Goal: Information Seeking & Learning: Learn about a topic

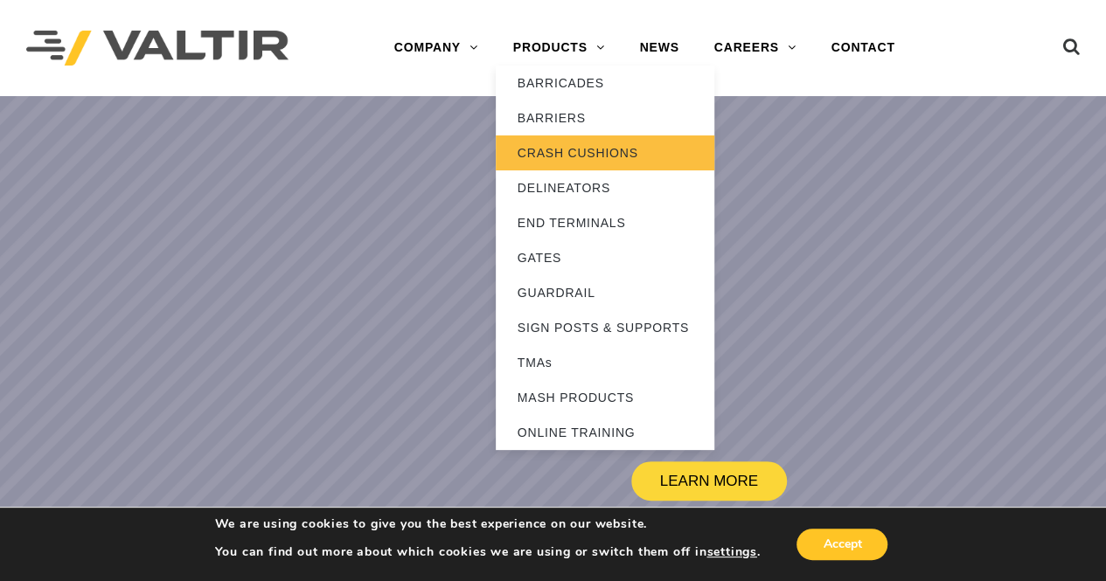
click at [607, 162] on link "CRASH CUSHIONS" at bounding box center [605, 152] width 219 height 35
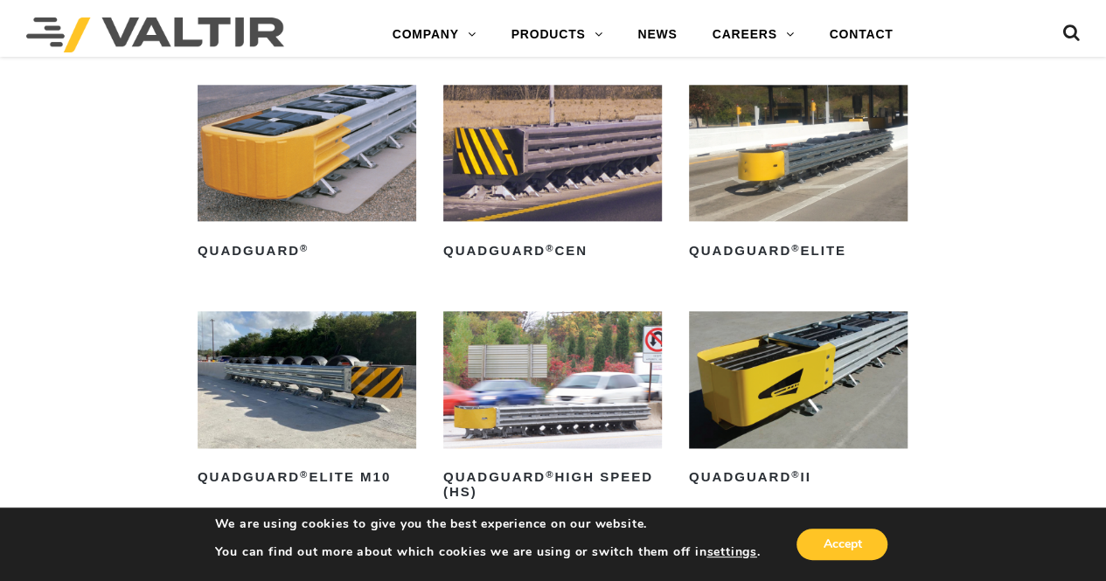
scroll to position [1049, 0]
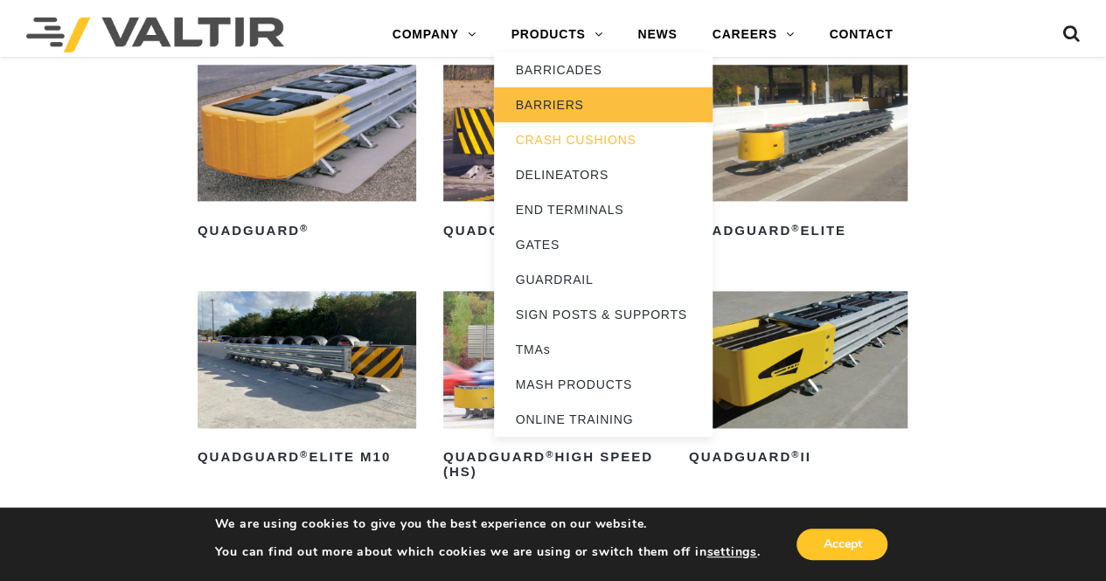
click at [577, 108] on link "BARRIERS" at bounding box center [603, 104] width 219 height 35
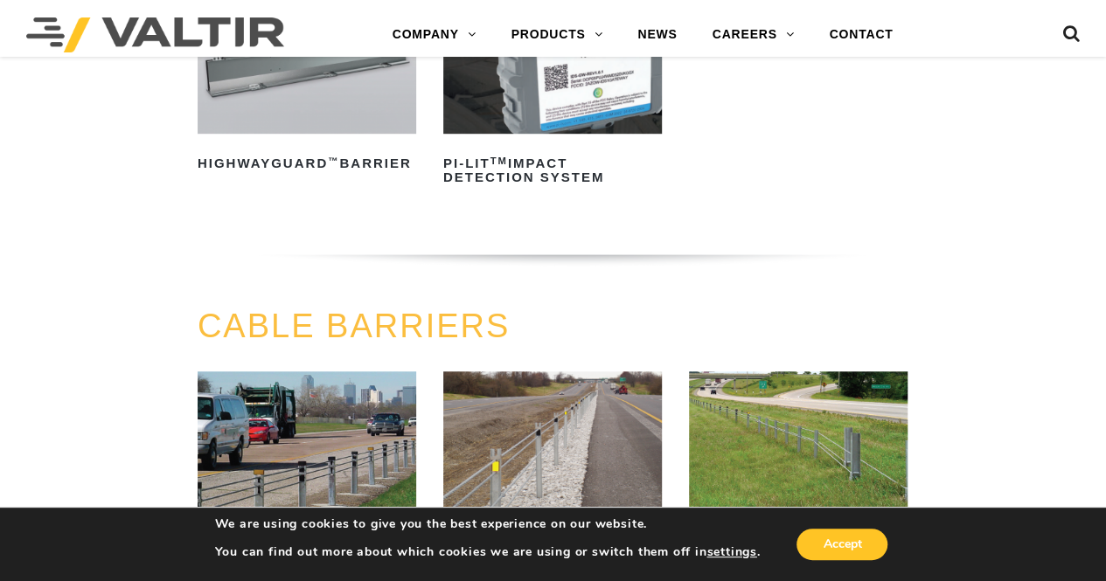
scroll to position [612, 0]
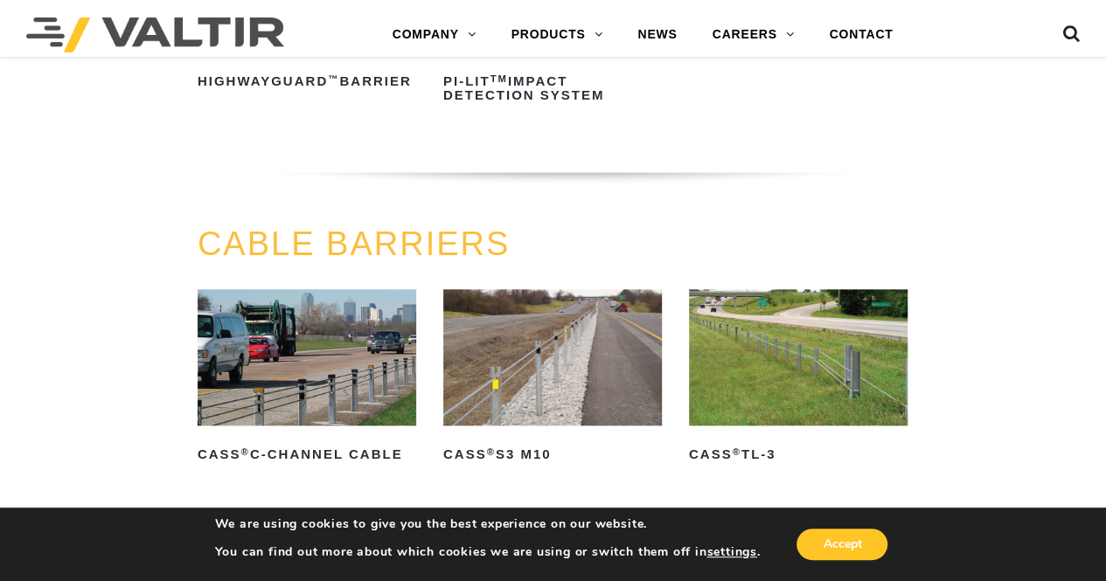
click at [348, 311] on img at bounding box center [307, 357] width 219 height 136
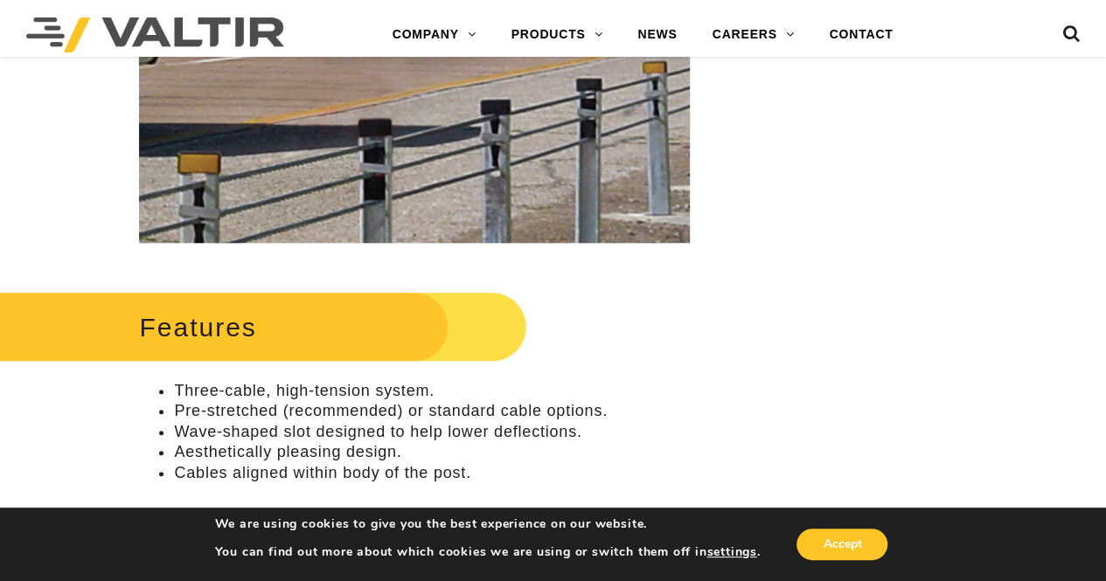
scroll to position [524, 0]
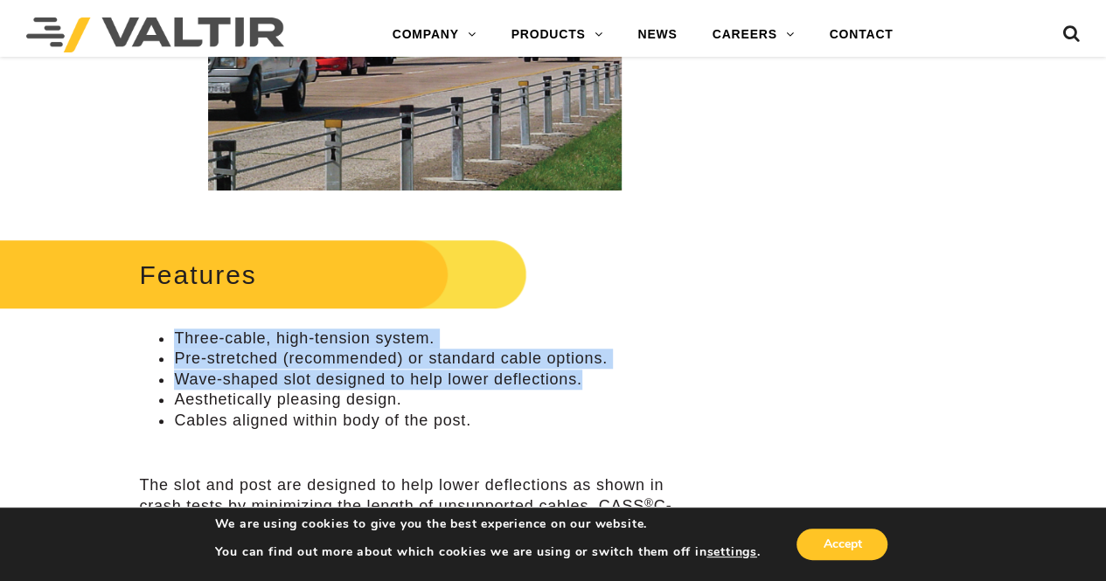
drag, startPoint x: 177, startPoint y: 337, endPoint x: 580, endPoint y: 381, distance: 406.3
click at [612, 384] on ul "Three-cable, high-tension system. Pre-stretched (recommended) or standard cable…" at bounding box center [414, 380] width 551 height 102
click at [495, 378] on li "Wave-shaped slot designed to help lower deflections." at bounding box center [432, 380] width 516 height 20
click at [198, 345] on li "Three-cable, high-tension system." at bounding box center [432, 339] width 516 height 20
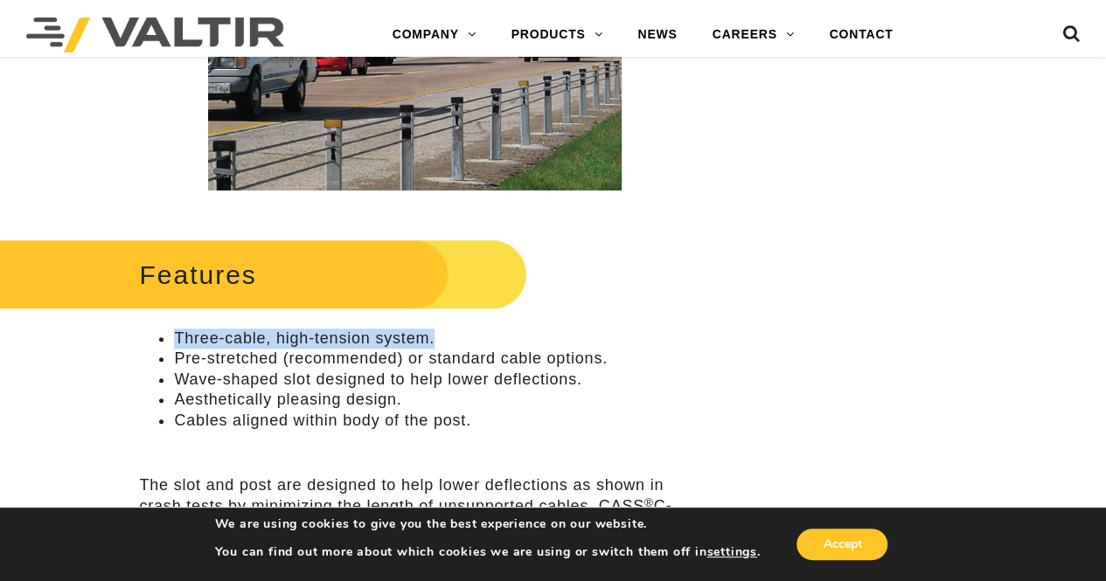
drag, startPoint x: 175, startPoint y: 342, endPoint x: 399, endPoint y: 337, distance: 223.8
click at [433, 337] on li "Three-cable, high-tension system." at bounding box center [432, 339] width 516 height 20
copy li "Three-cable, high-tension system."
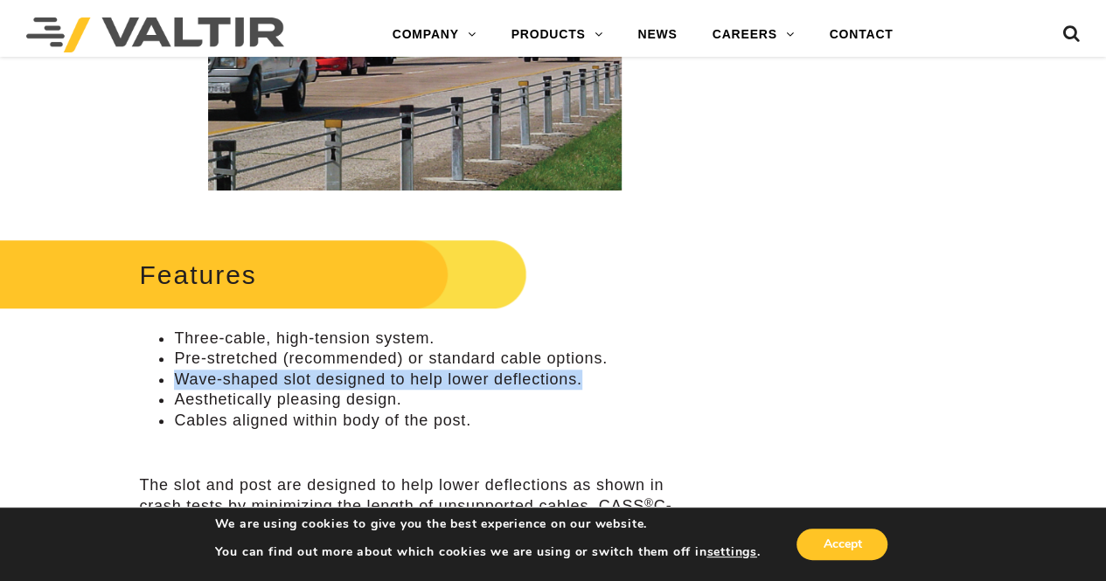
drag, startPoint x: 178, startPoint y: 378, endPoint x: 559, endPoint y: 373, distance: 381.2
click at [593, 376] on li "Wave-shaped slot designed to help lower deflections." at bounding box center [432, 380] width 516 height 20
copy li "Wave-shaped slot designed to help lower deflections."
